Goal: Transaction & Acquisition: Download file/media

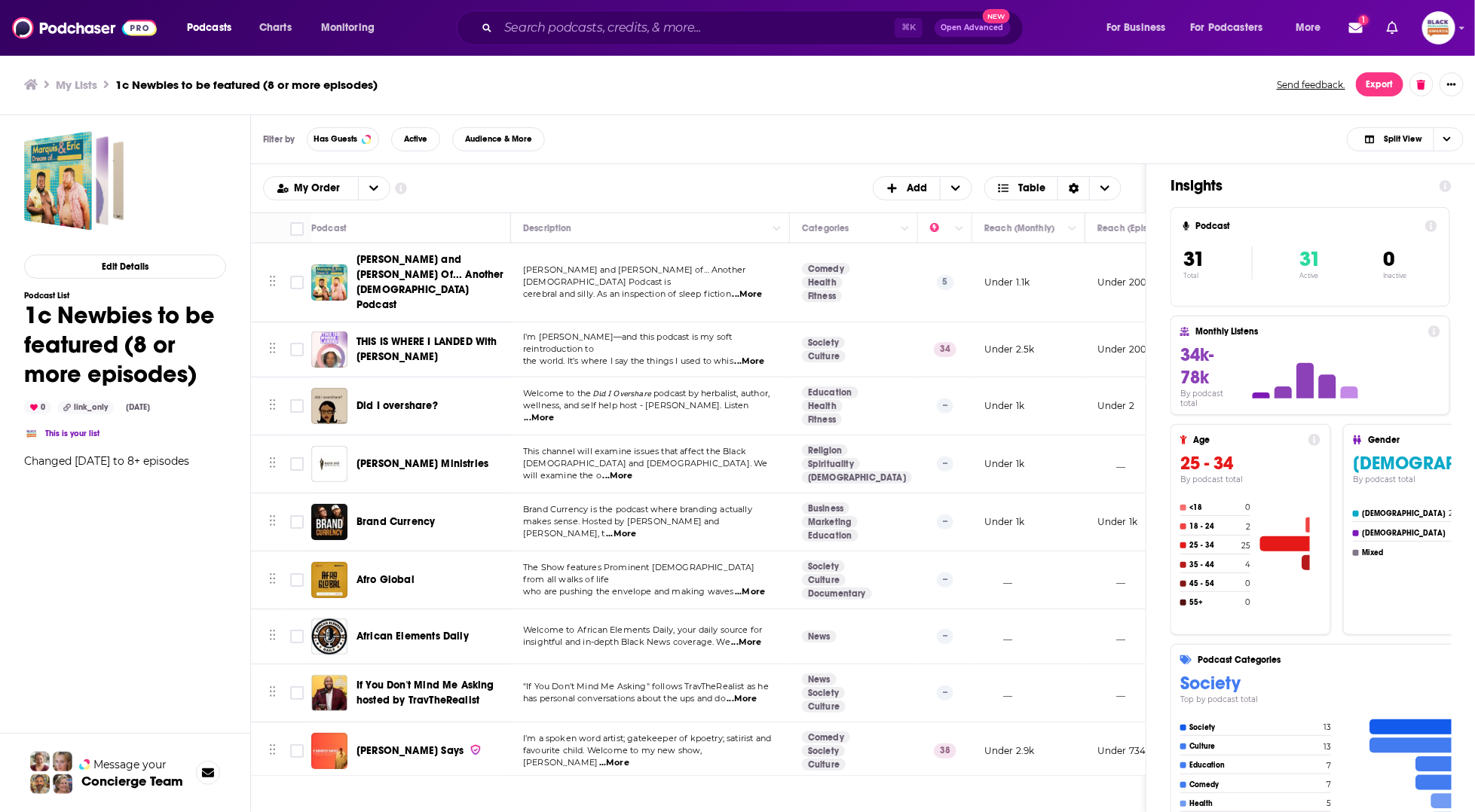
click at [847, 126] on div "Filter by Has Guests Active Audience & More Split View" at bounding box center [863, 139] width 1225 height 49
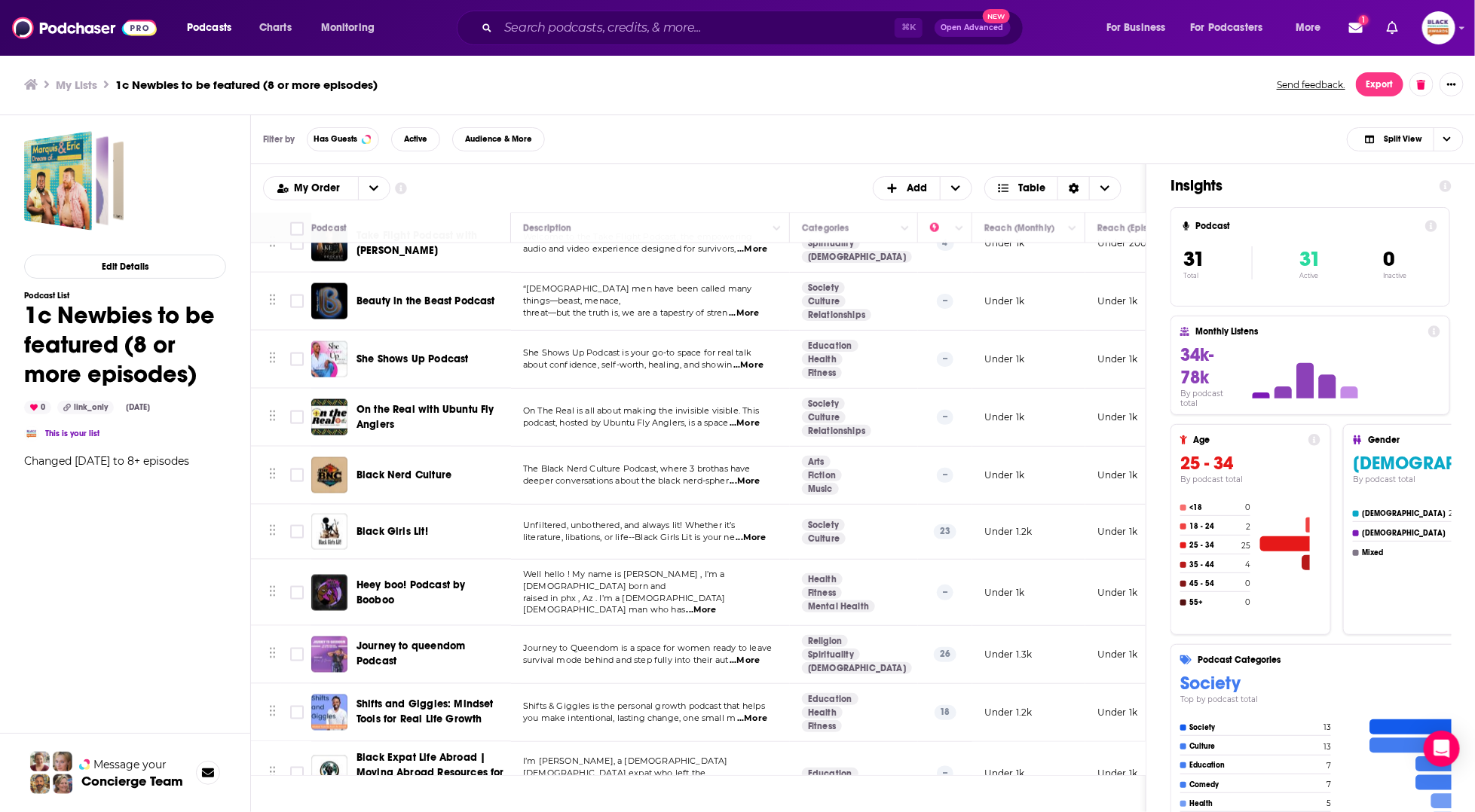
scroll to position [1193, 0]
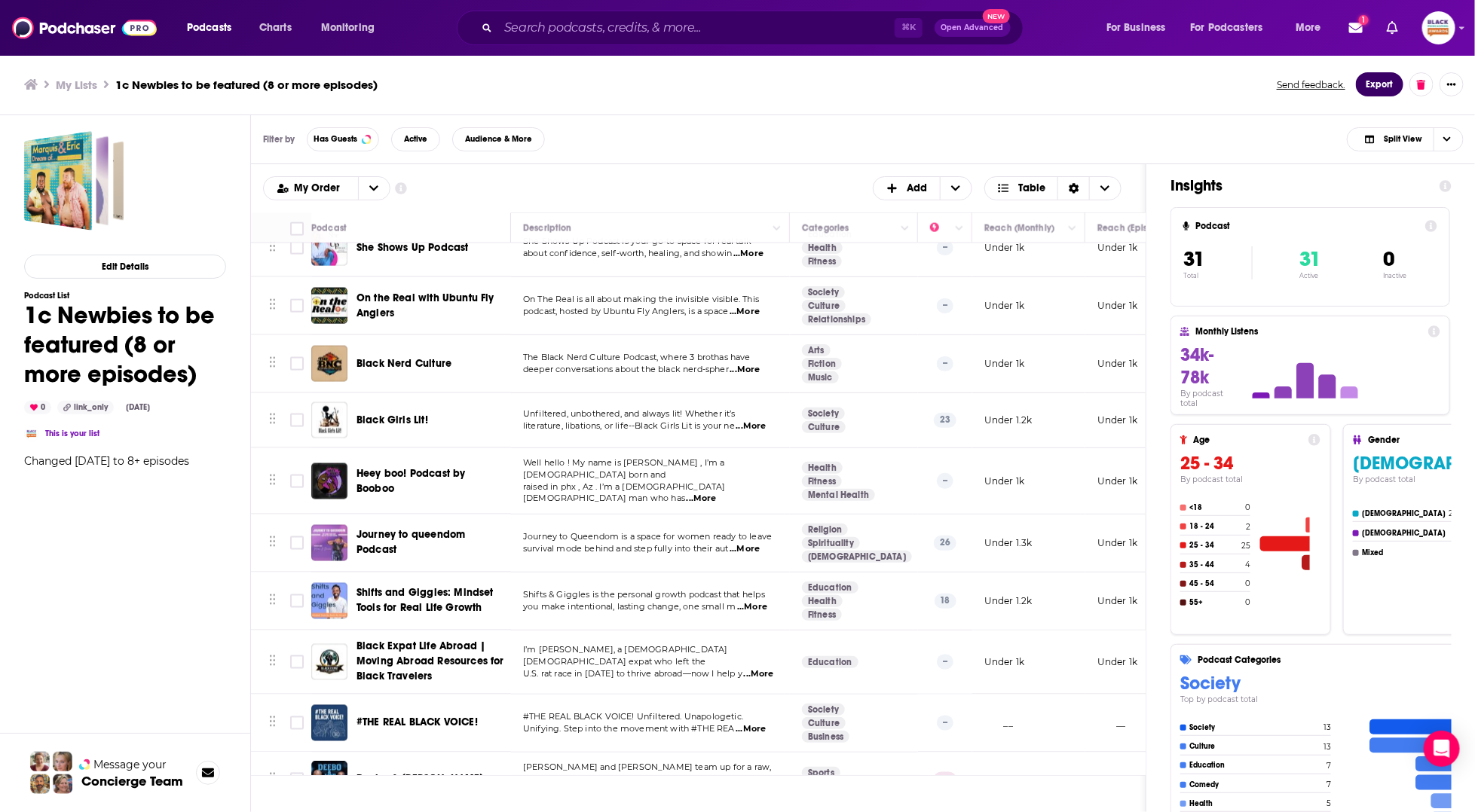
click at [1372, 81] on button "Export" at bounding box center [1380, 85] width 48 height 24
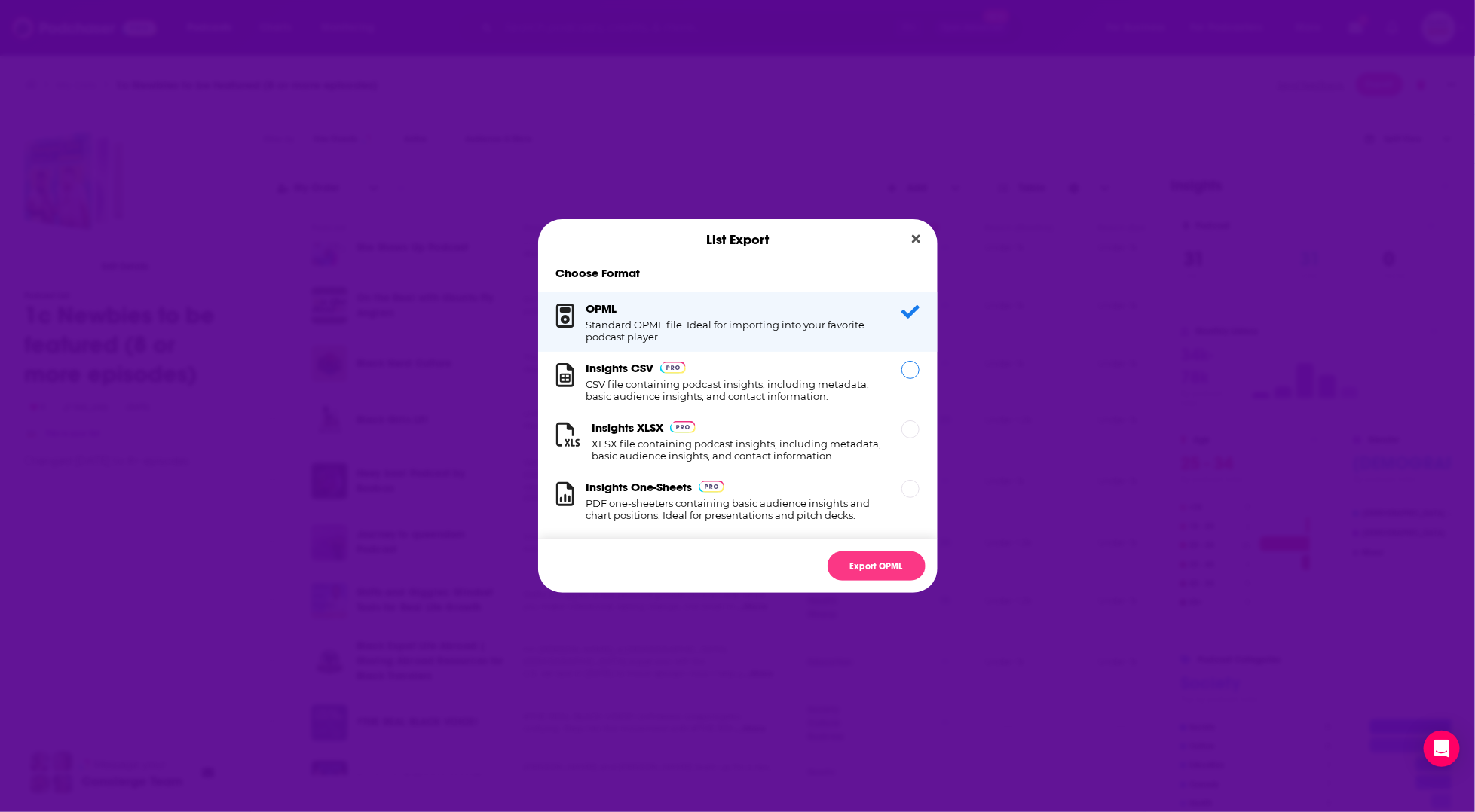
click at [797, 383] on h1 "CSV file containing podcast insights, including metadata, basic audience insigh…" at bounding box center [736, 391] width 297 height 24
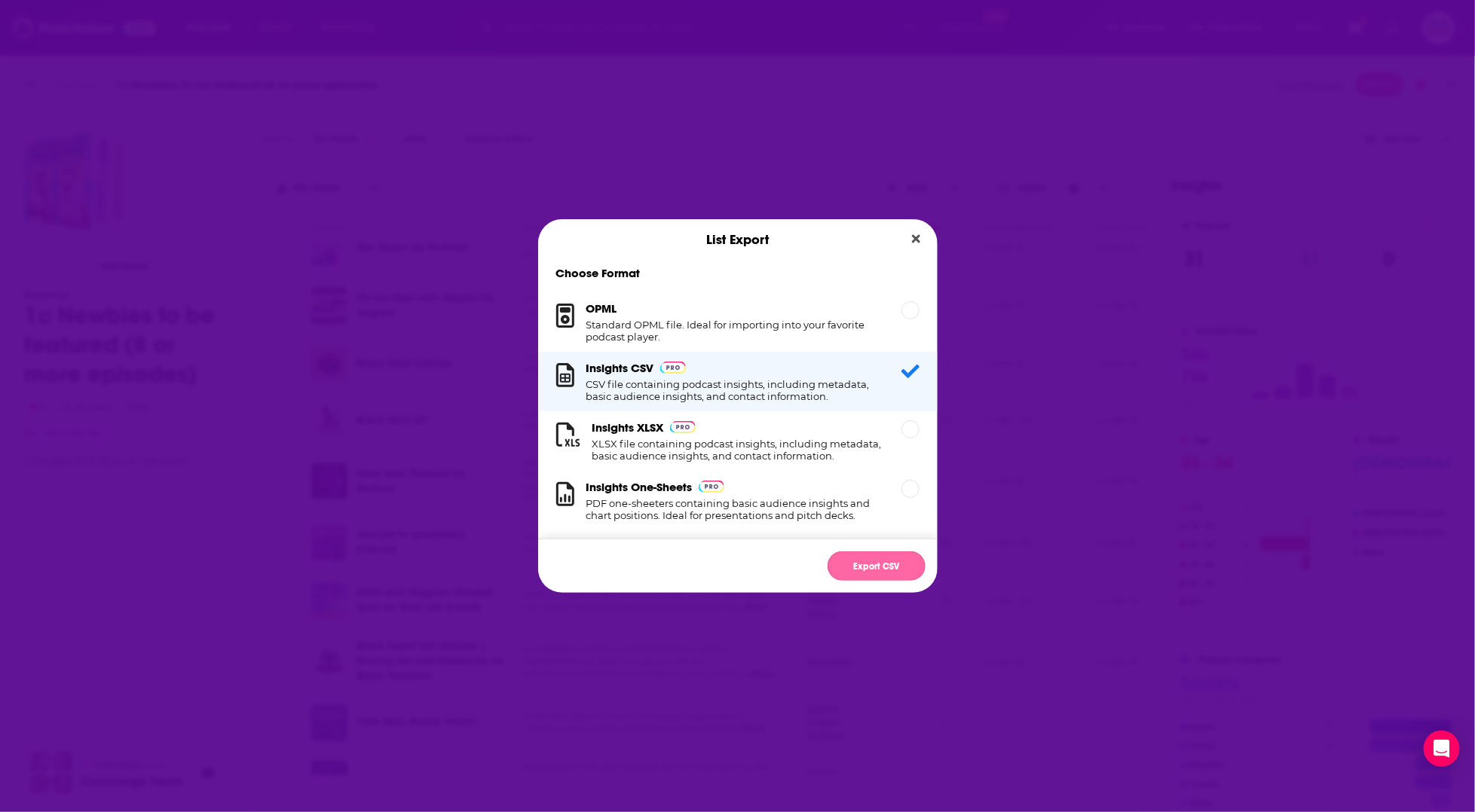
click at [886, 569] on button "Export CSV" at bounding box center [877, 567] width 98 height 30
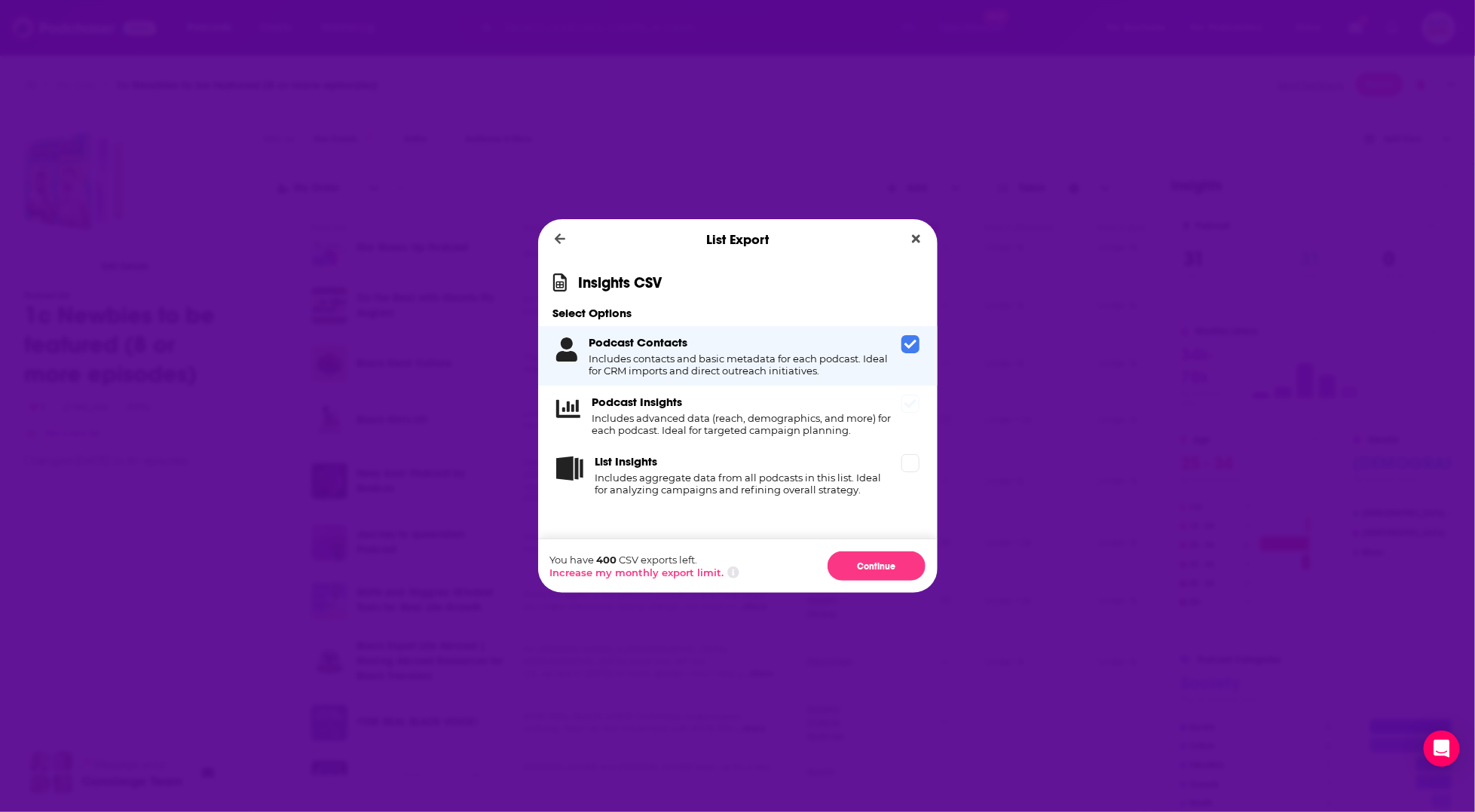
click at [844, 423] on h4 "Includes advanced data (reach, demographics, and more) for each podcast. Ideal …" at bounding box center [744, 424] width 303 height 24
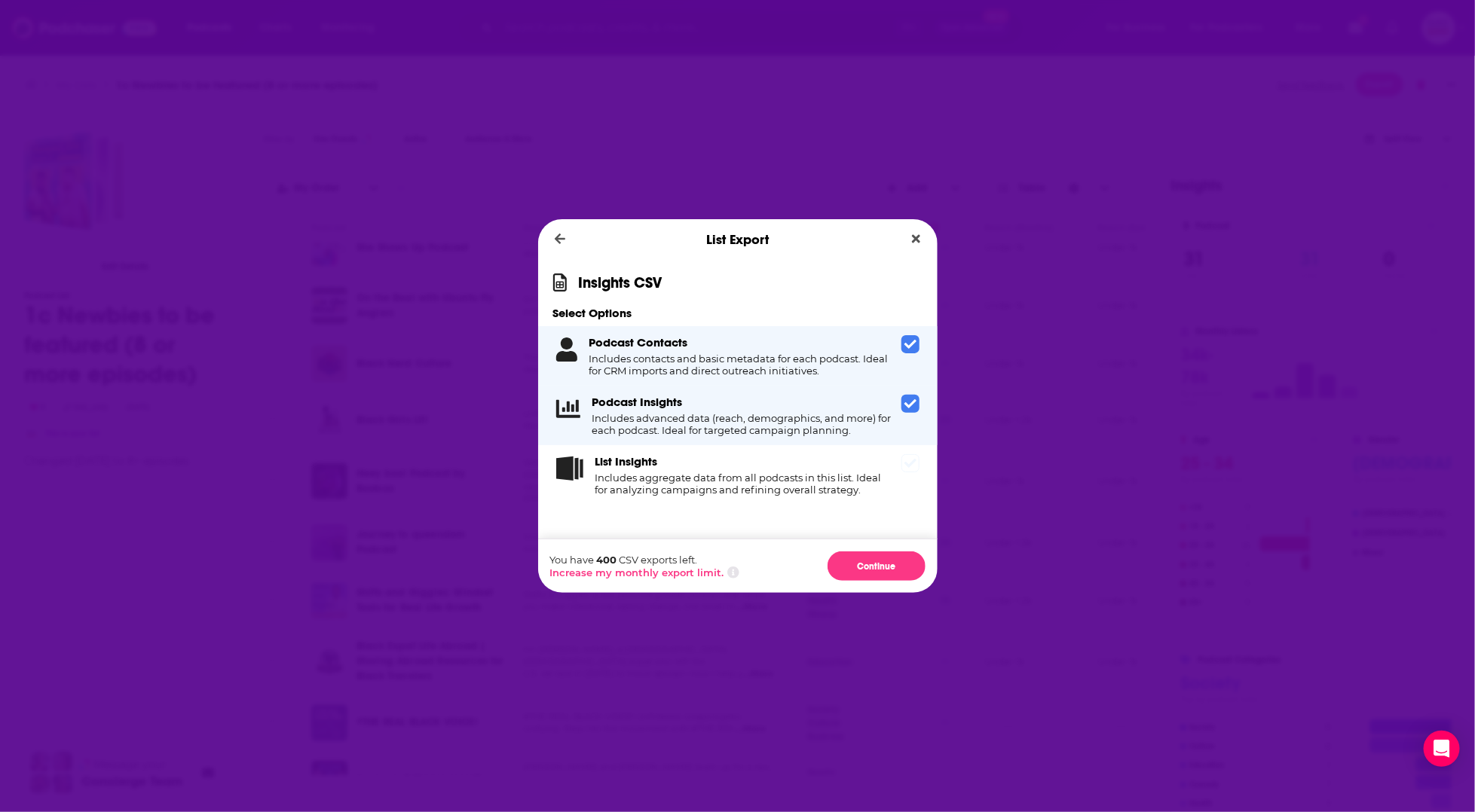
click at [825, 476] on h4 "Includes aggregate data from all podcasts in this list. Ideal for analyzing cam…" at bounding box center [745, 484] width 300 height 24
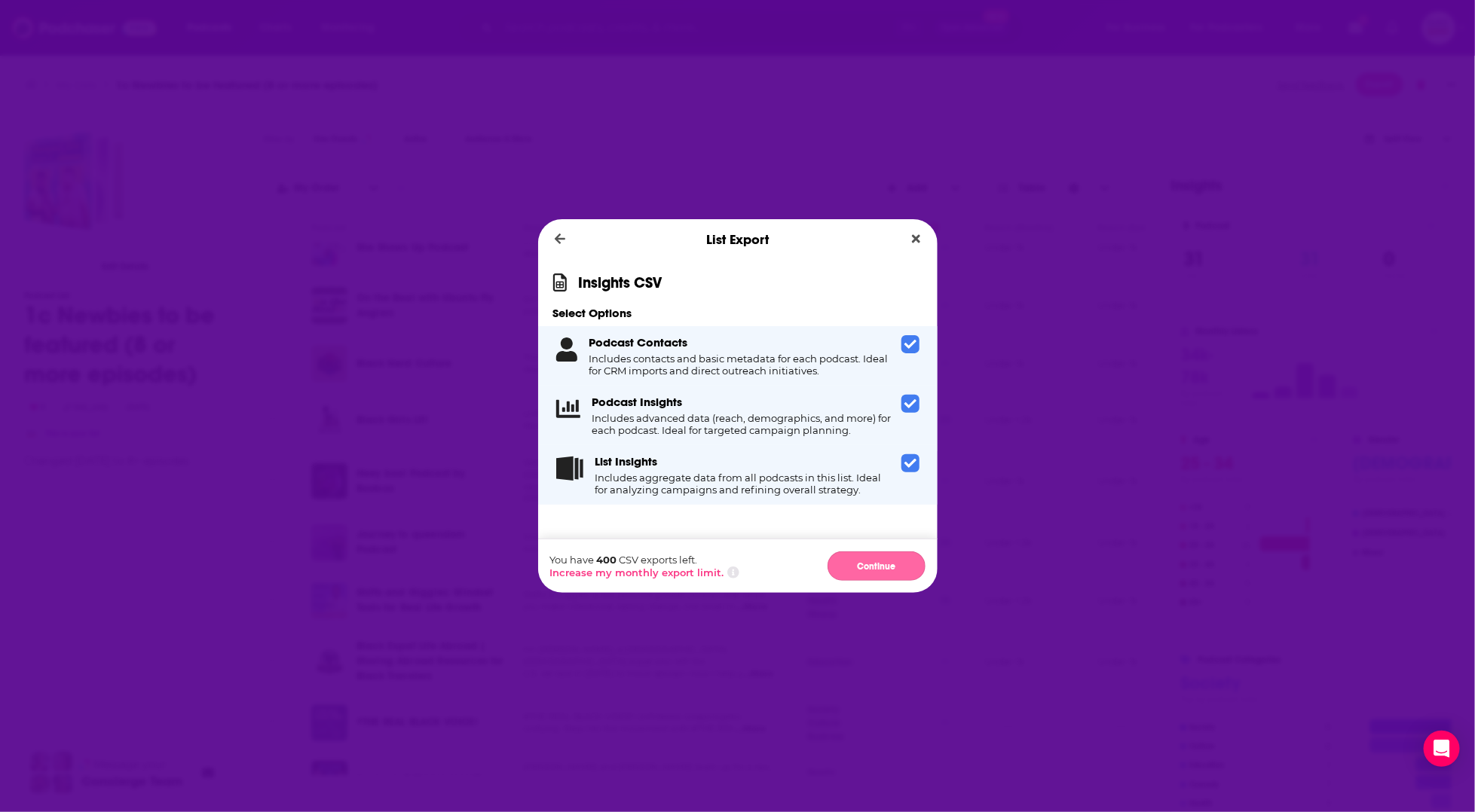
click at [876, 561] on button "Continue" at bounding box center [877, 567] width 98 height 30
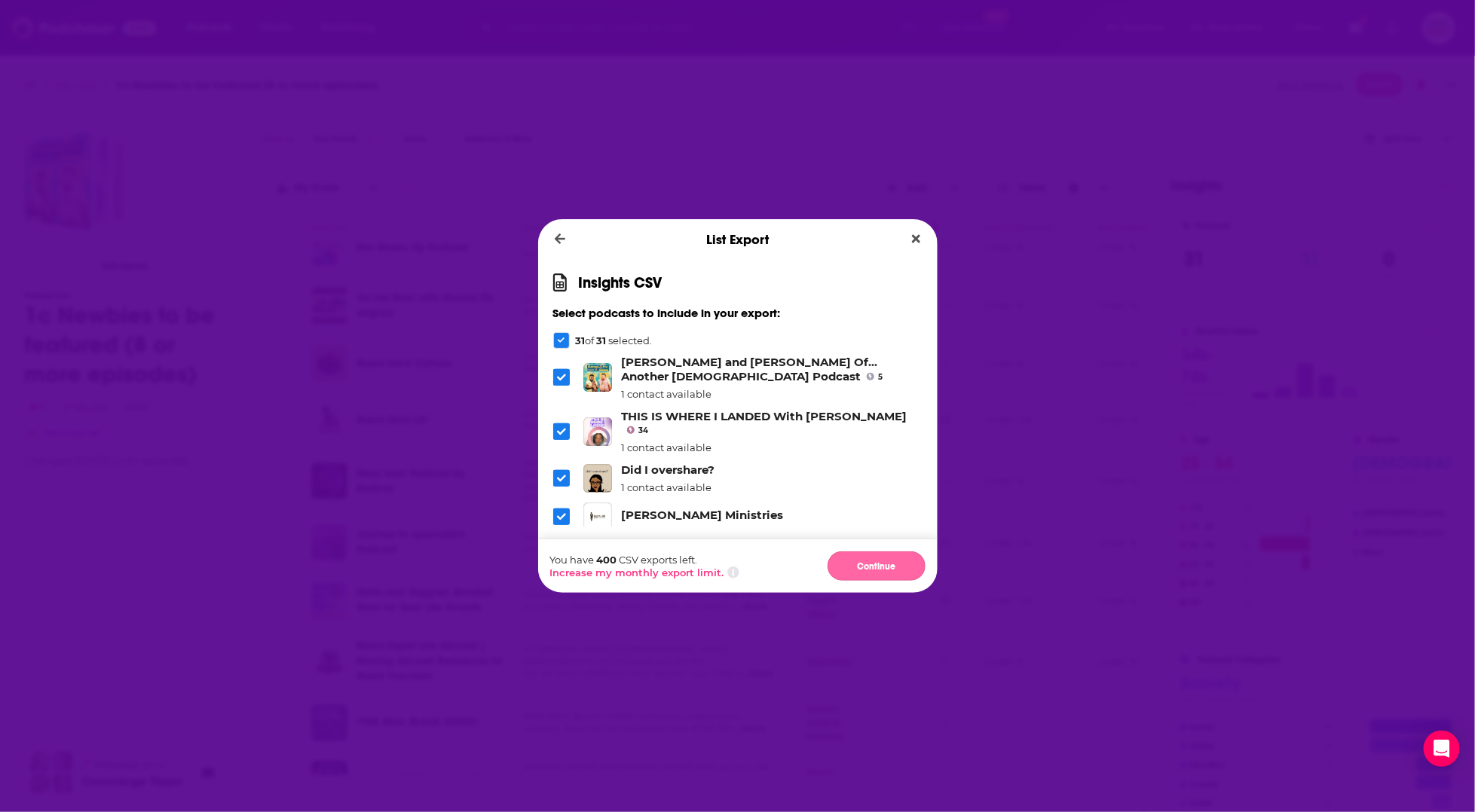
click at [879, 568] on button "Continue" at bounding box center [877, 567] width 98 height 30
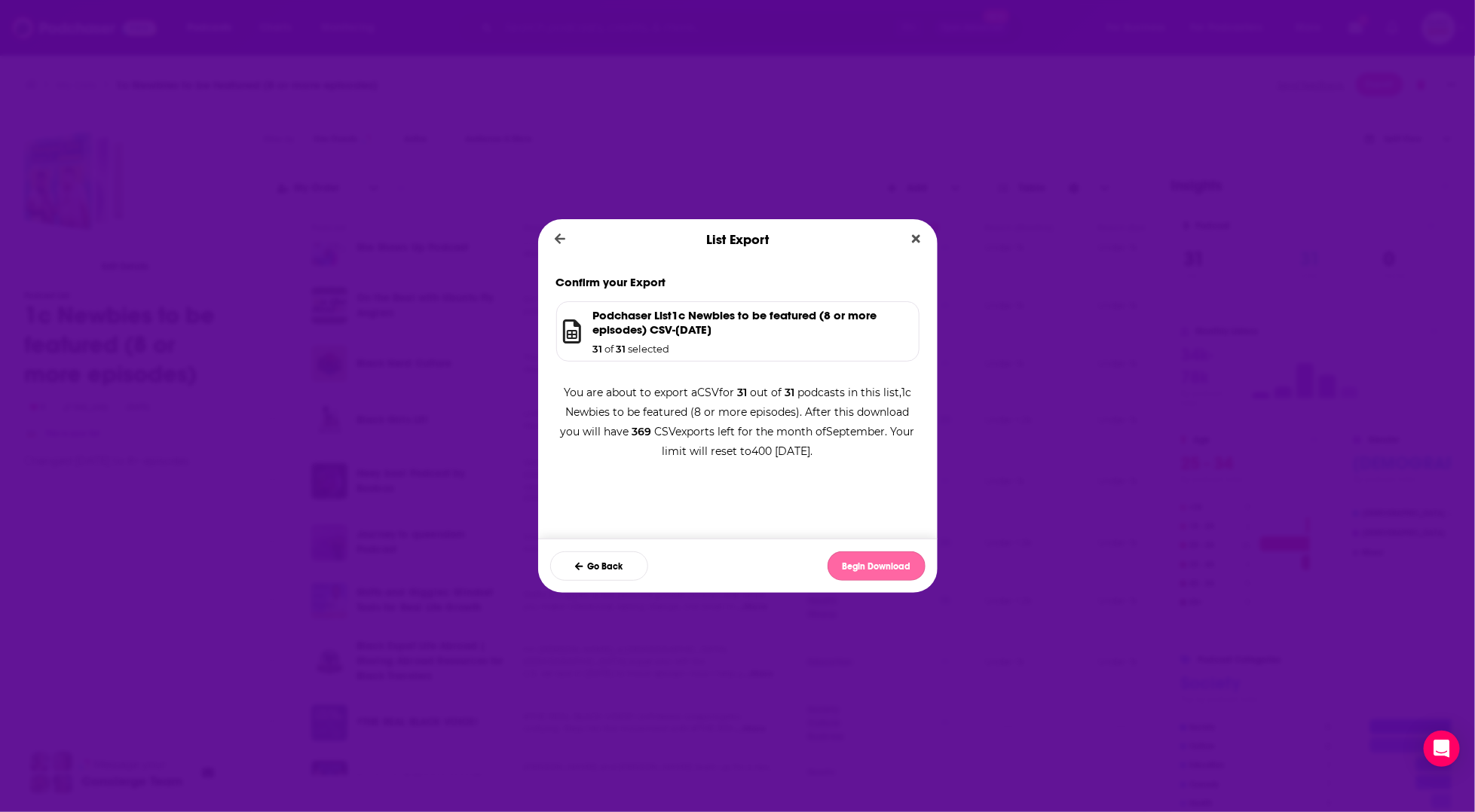
click at [883, 568] on button "Begin Download" at bounding box center [877, 567] width 98 height 30
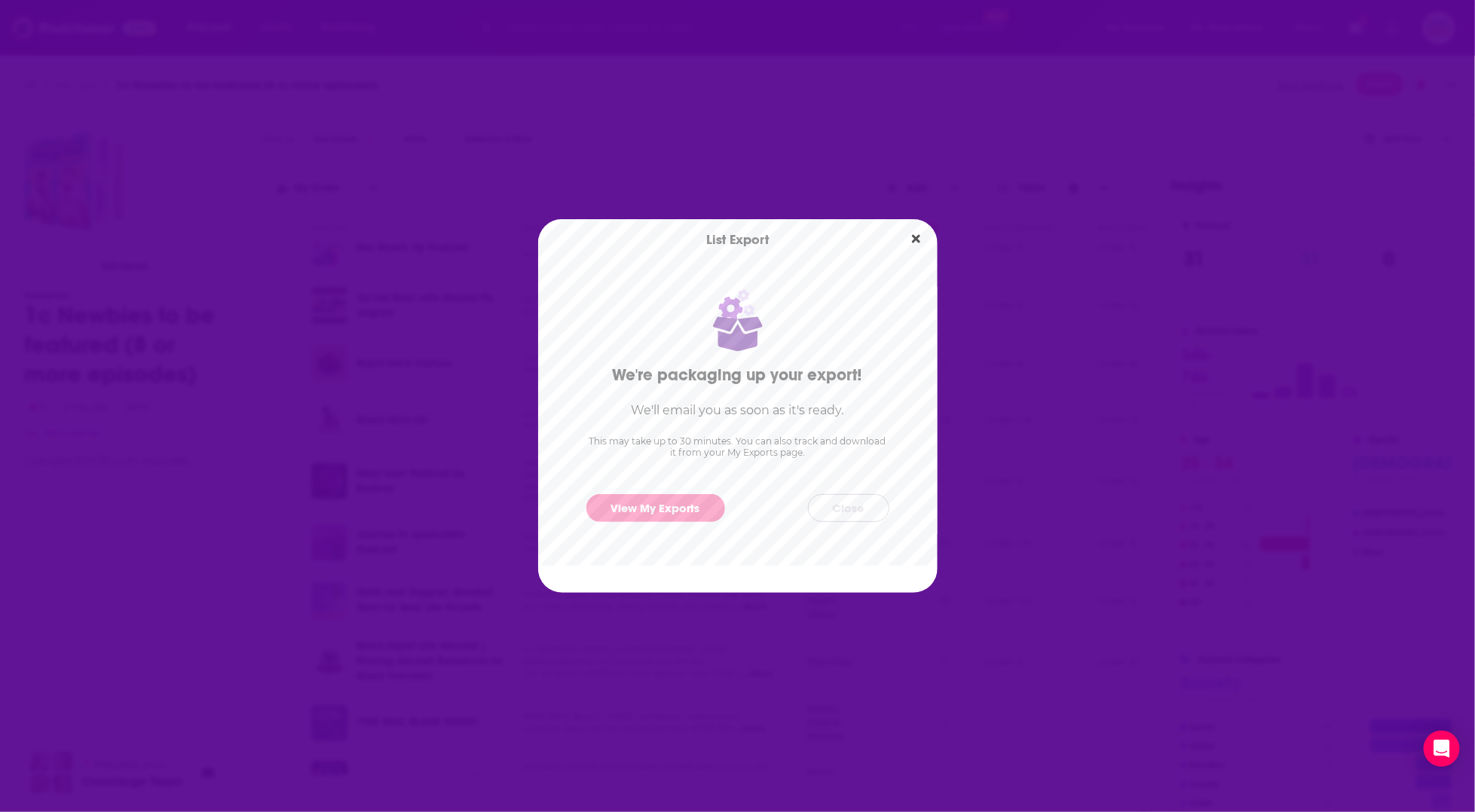
click at [843, 506] on button "Close" at bounding box center [849, 508] width 82 height 28
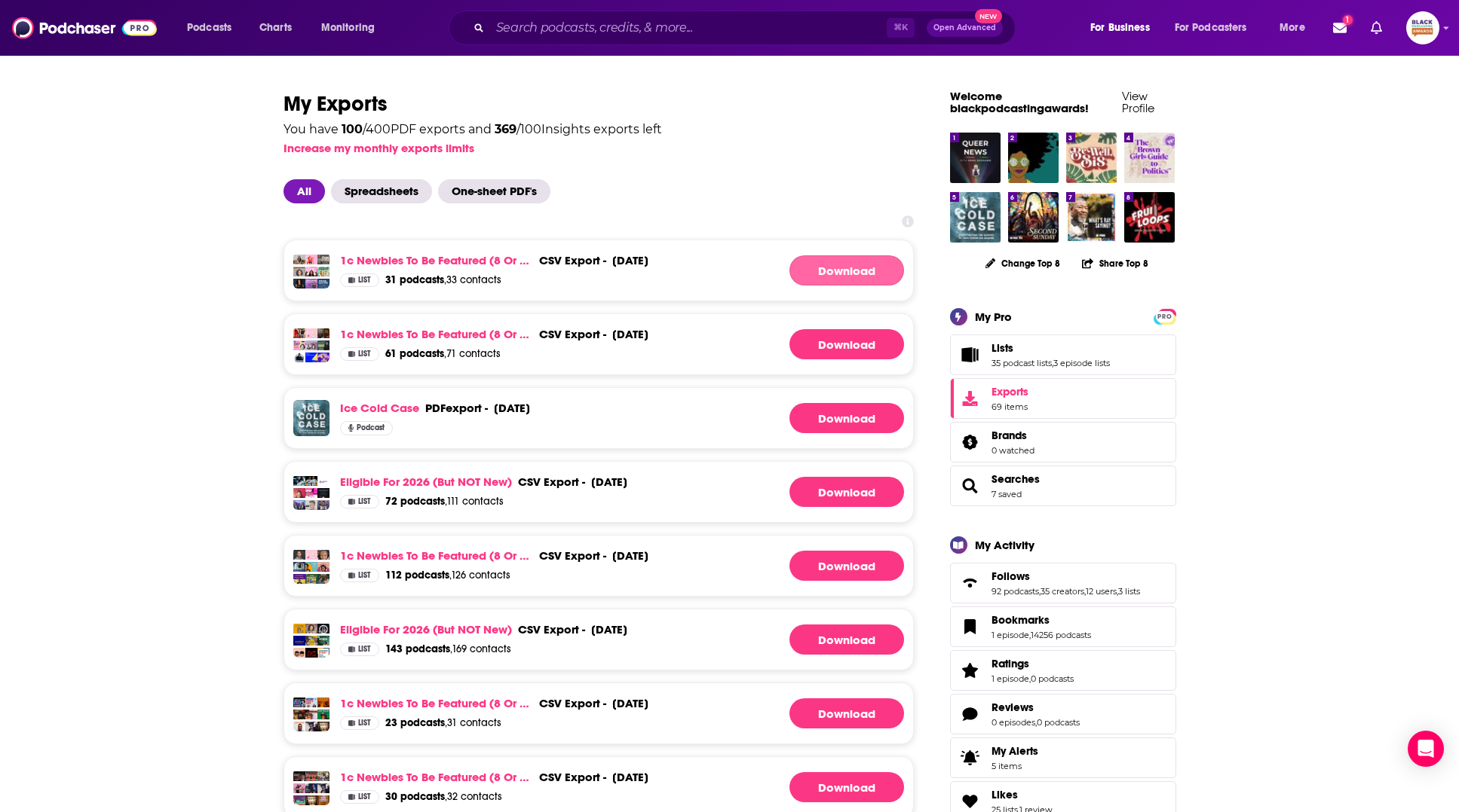
click at [825, 276] on link "Download" at bounding box center [846, 270] width 115 height 30
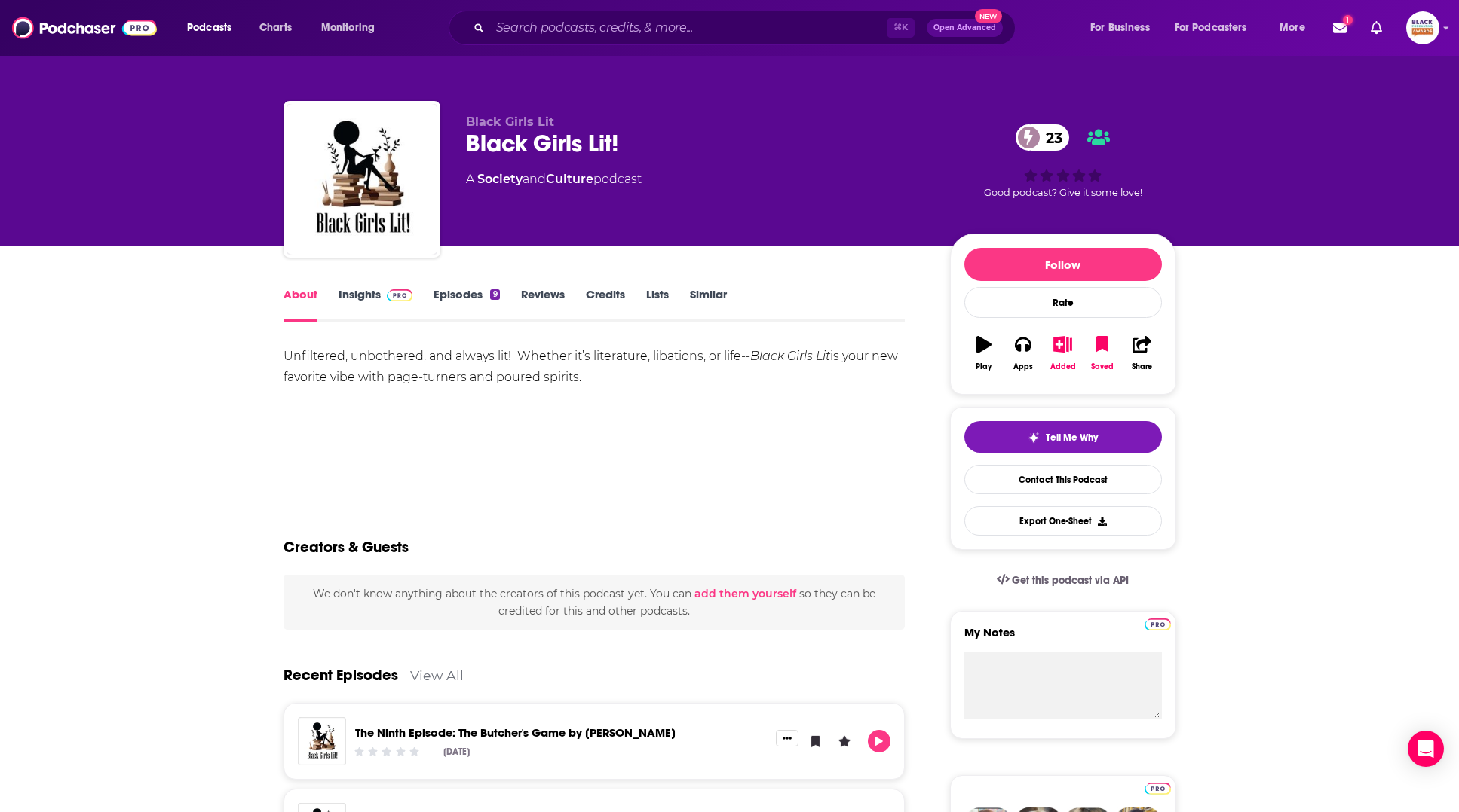
click at [464, 298] on link "Episodes 9" at bounding box center [466, 304] width 66 height 35
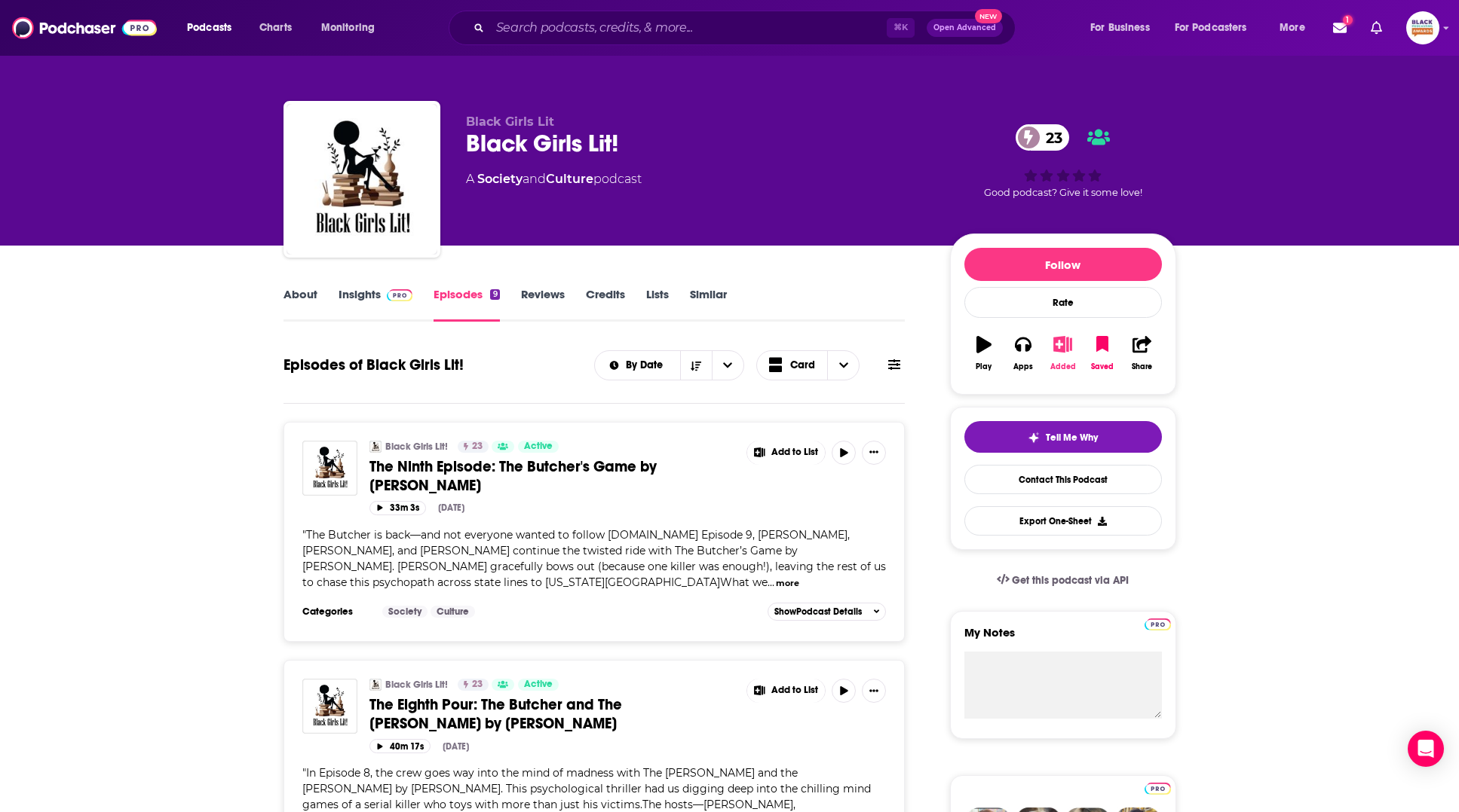
click at [1063, 361] on button "Added" at bounding box center [1061, 354] width 39 height 54
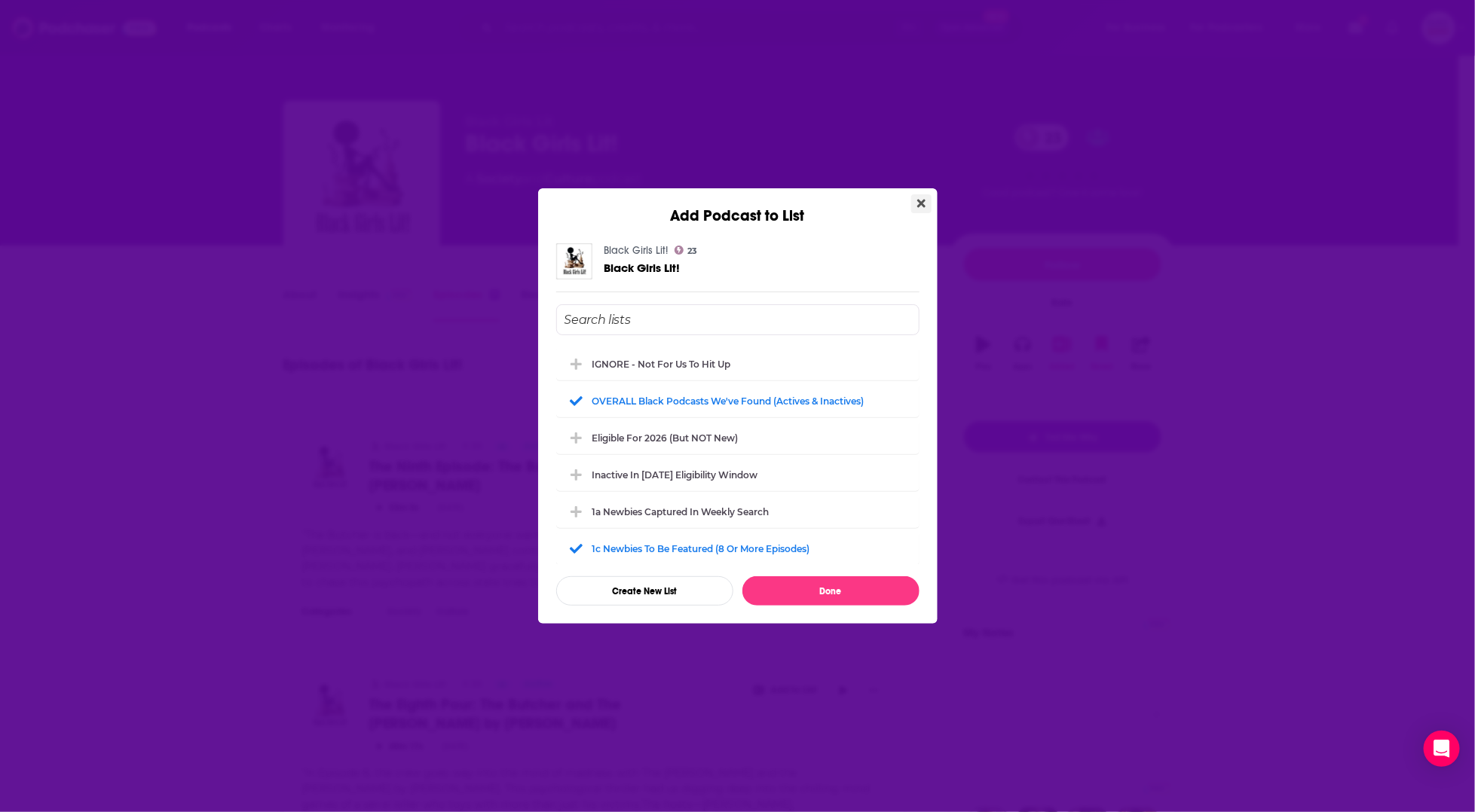
click at [927, 203] on button "Close" at bounding box center [922, 203] width 20 height 19
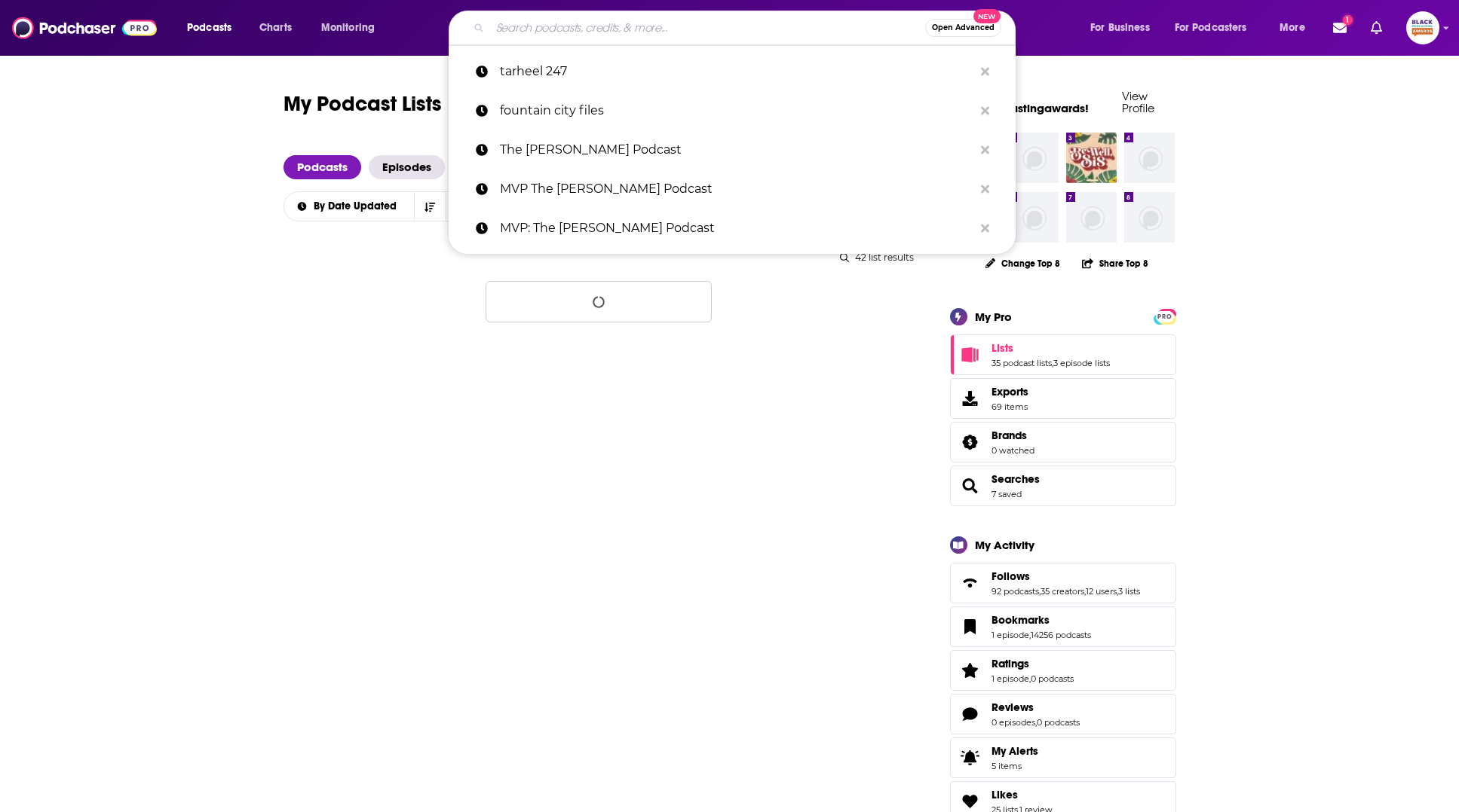
click at [561, 28] on input "Search podcasts, credits, & more..." at bounding box center [708, 28] width 435 height 24
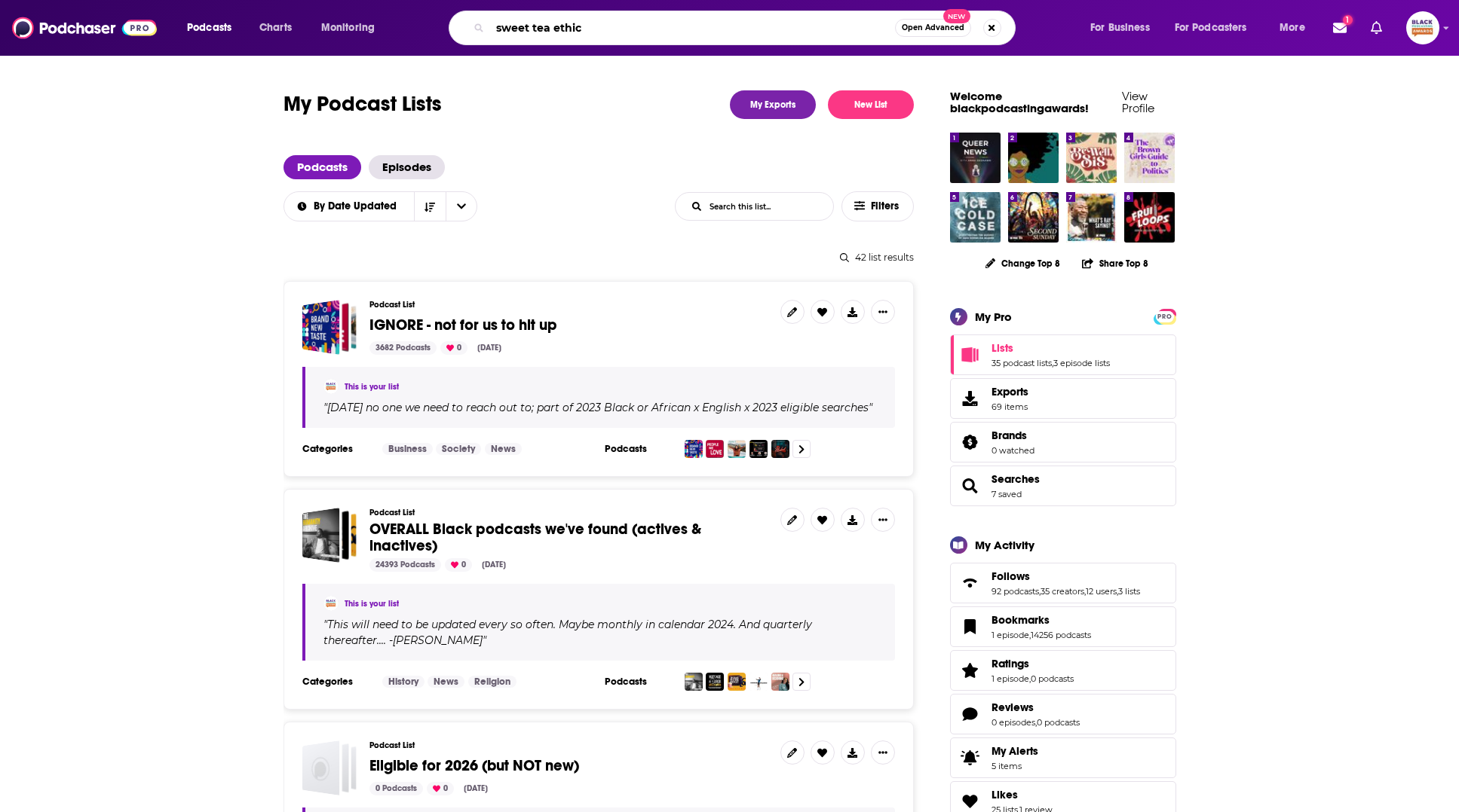
type input "sweet tea ethics"
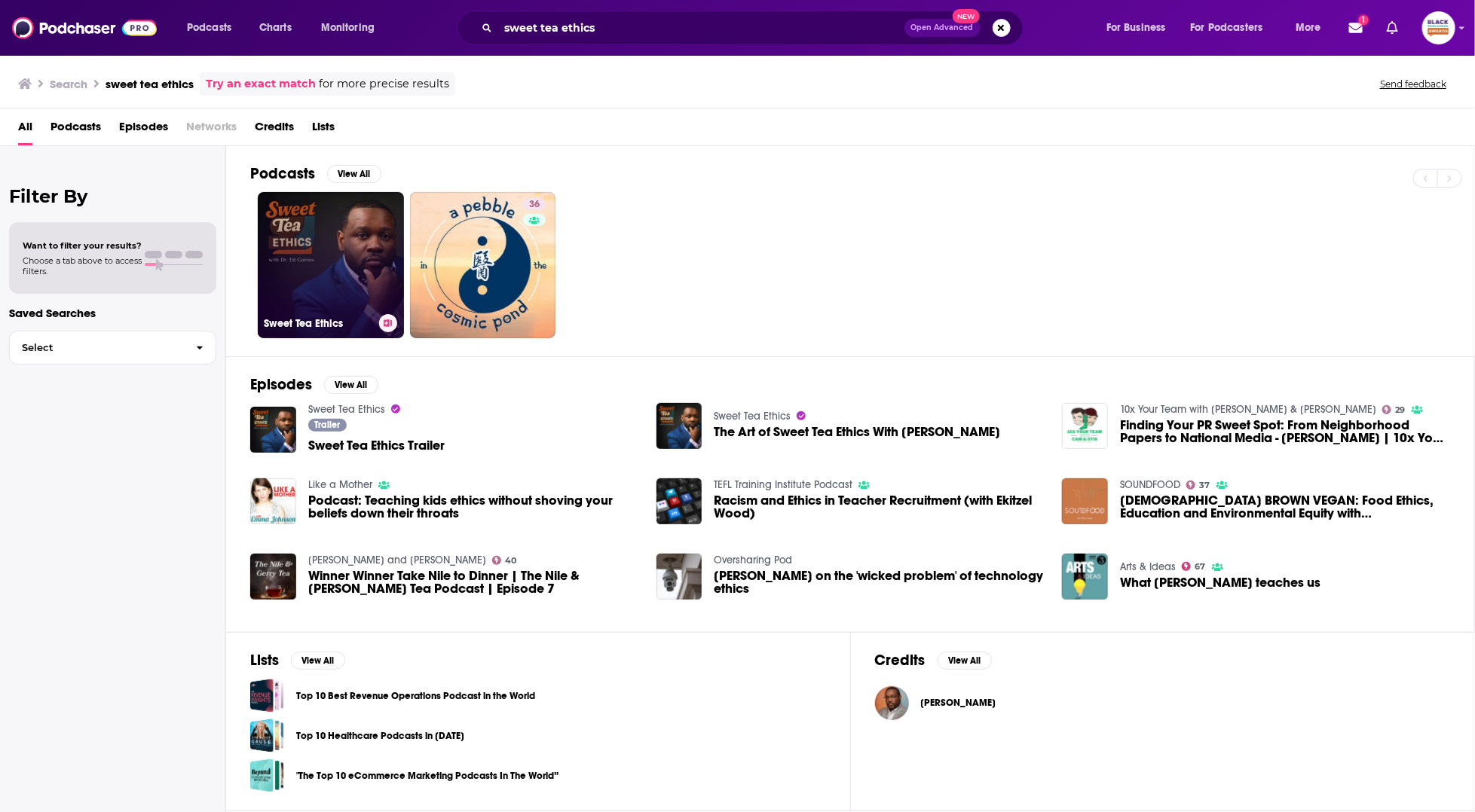
click at [348, 238] on link "Sweet Tea Ethics" at bounding box center [331, 265] width 147 height 146
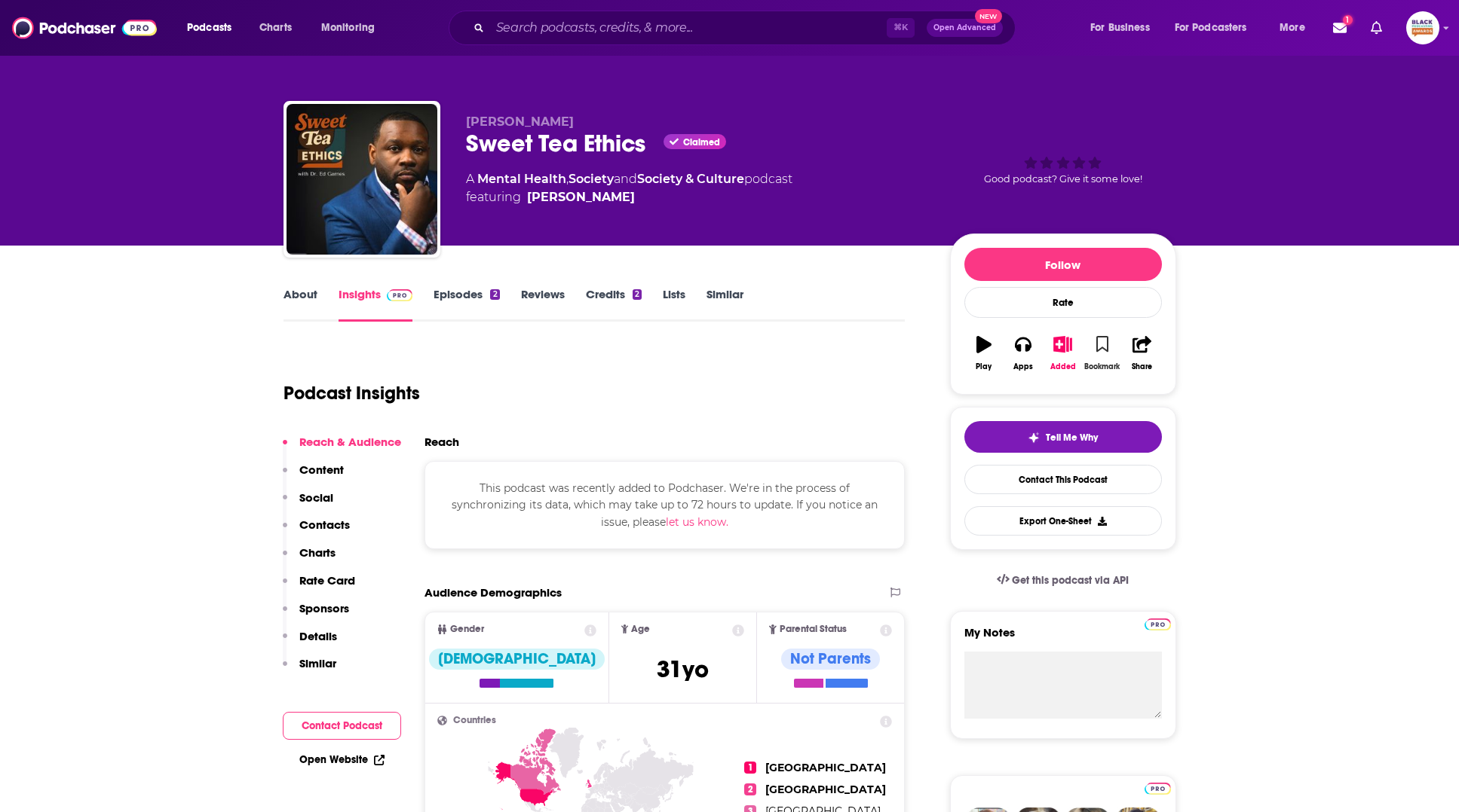
click at [1102, 344] on icon "button" at bounding box center [1102, 344] width 13 height 17
